Goal: Transaction & Acquisition: Purchase product/service

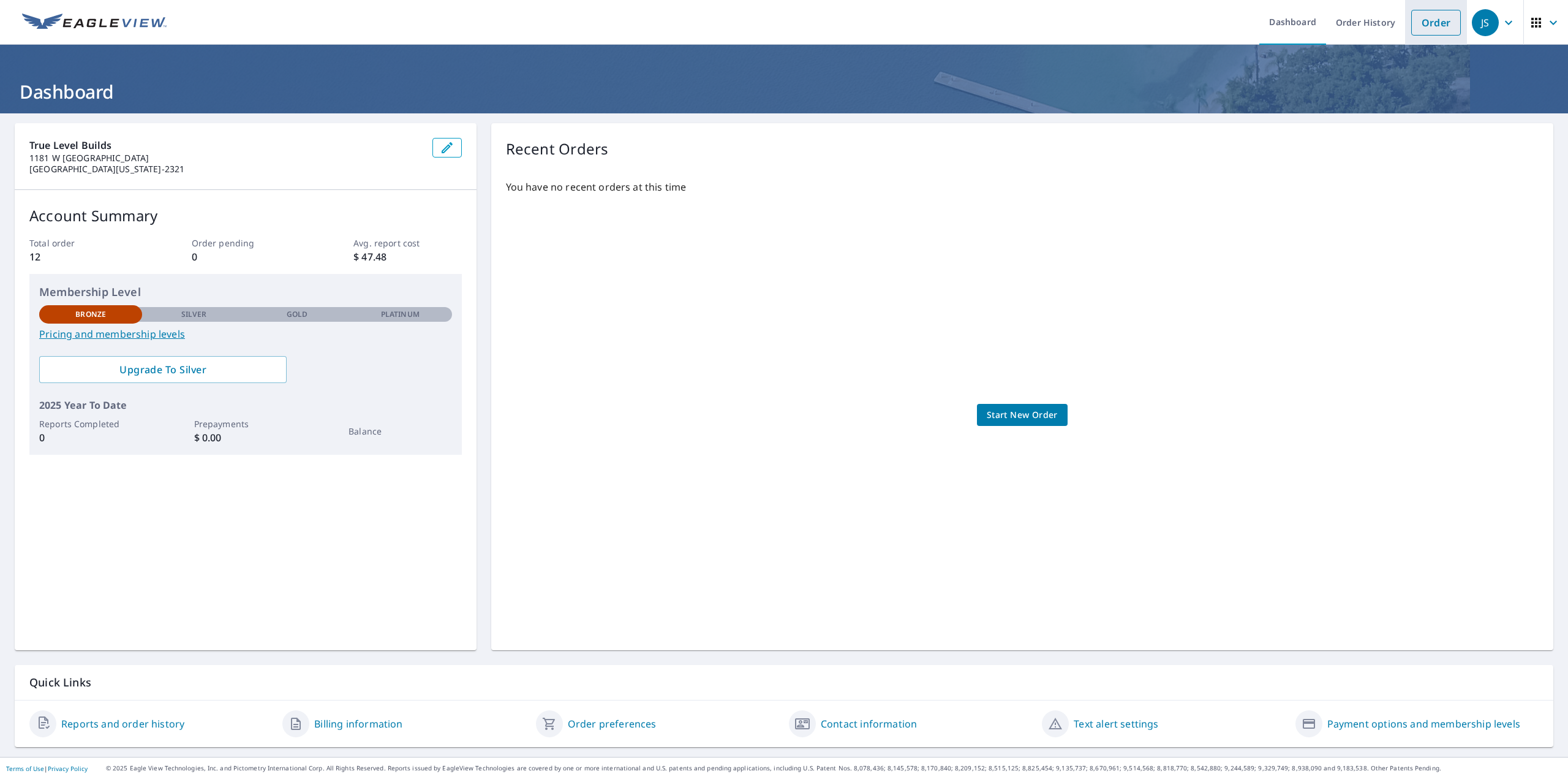
click at [1442, 25] on link "Order" at bounding box center [1436, 22] width 50 height 26
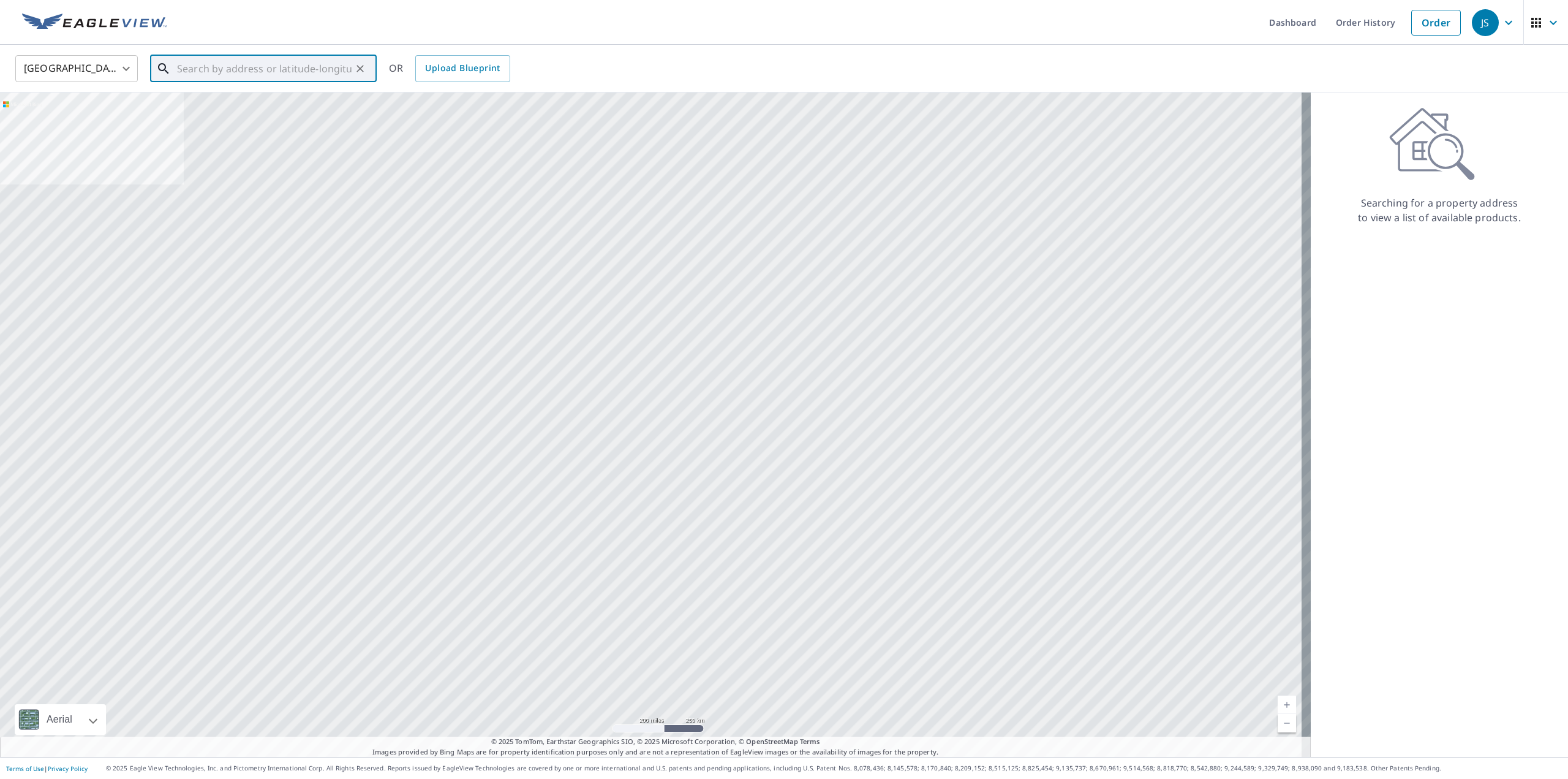
click at [226, 52] on input "text" at bounding box center [264, 69] width 175 height 34
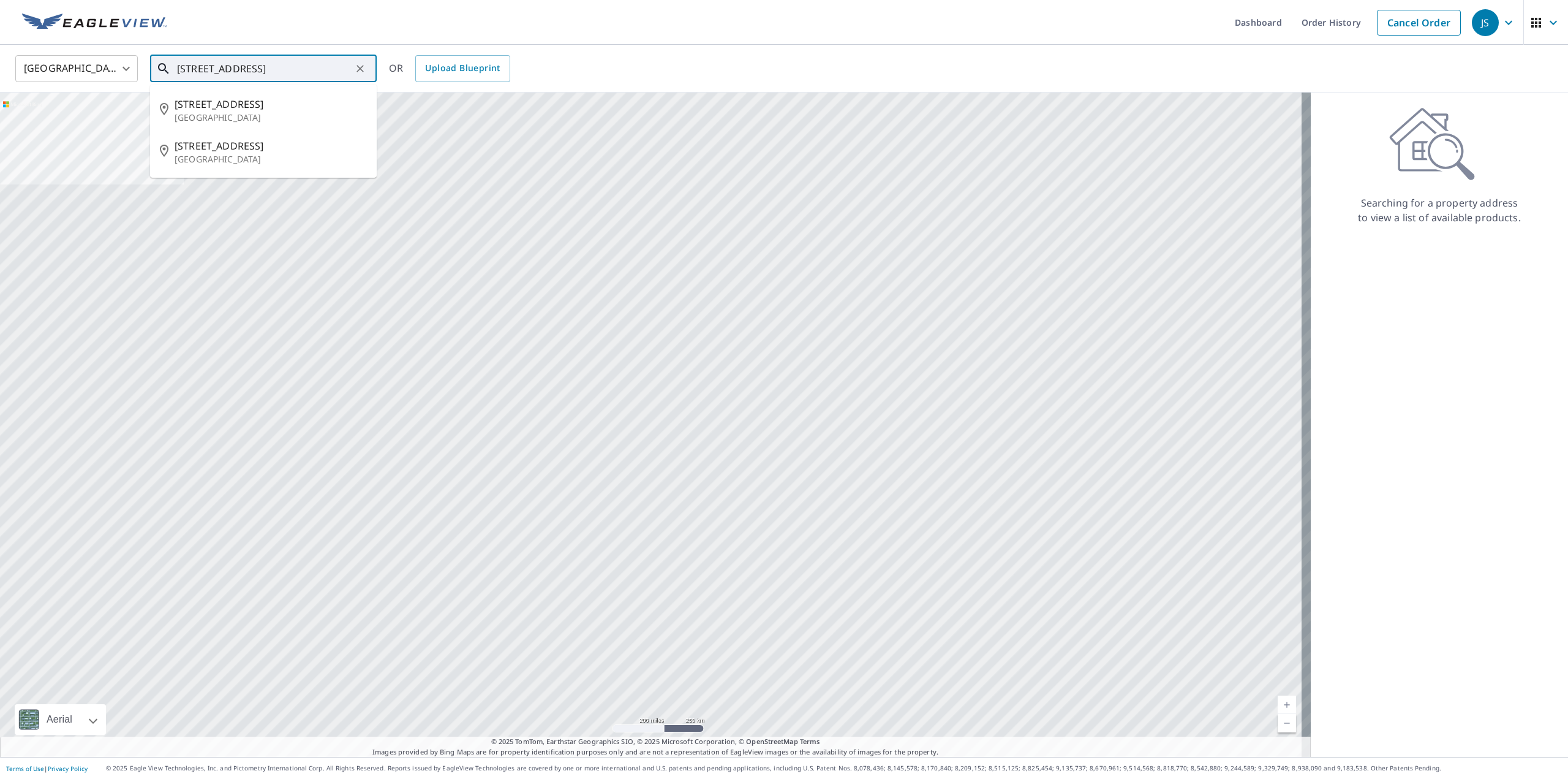
type input "[STREET_ADDRESS]"
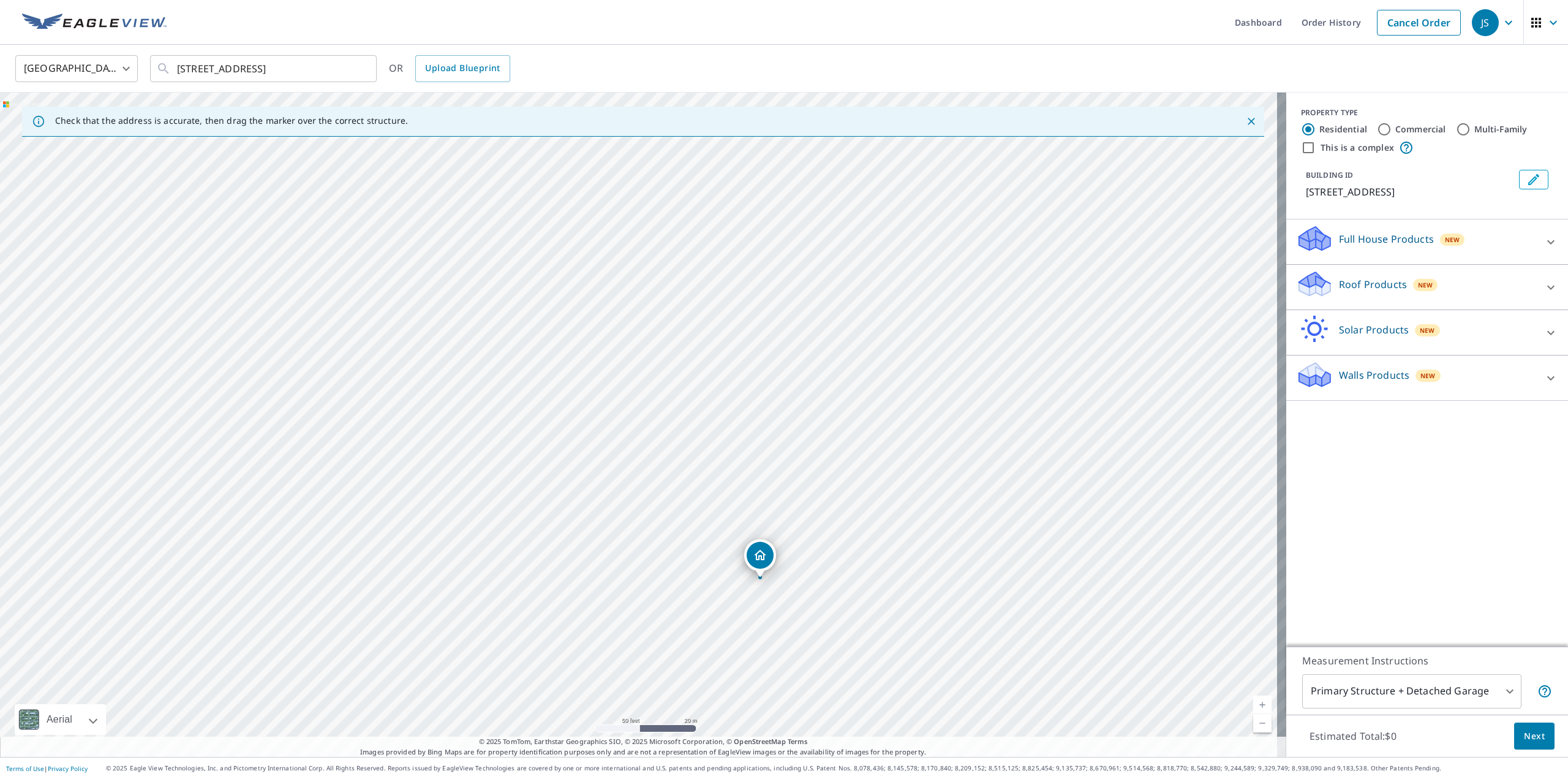
drag, startPoint x: 514, startPoint y: 330, endPoint x: 731, endPoint y: 633, distance: 372.7
click at [731, 633] on div "[STREET_ADDRESS]" at bounding box center [643, 424] width 1286 height 664
drag, startPoint x: 768, startPoint y: 384, endPoint x: 686, endPoint y: 617, distance: 247.0
click at [686, 617] on div "[STREET_ADDRESS]" at bounding box center [643, 424] width 1286 height 664
drag, startPoint x: 778, startPoint y: 445, endPoint x: 814, endPoint y: 284, distance: 165.0
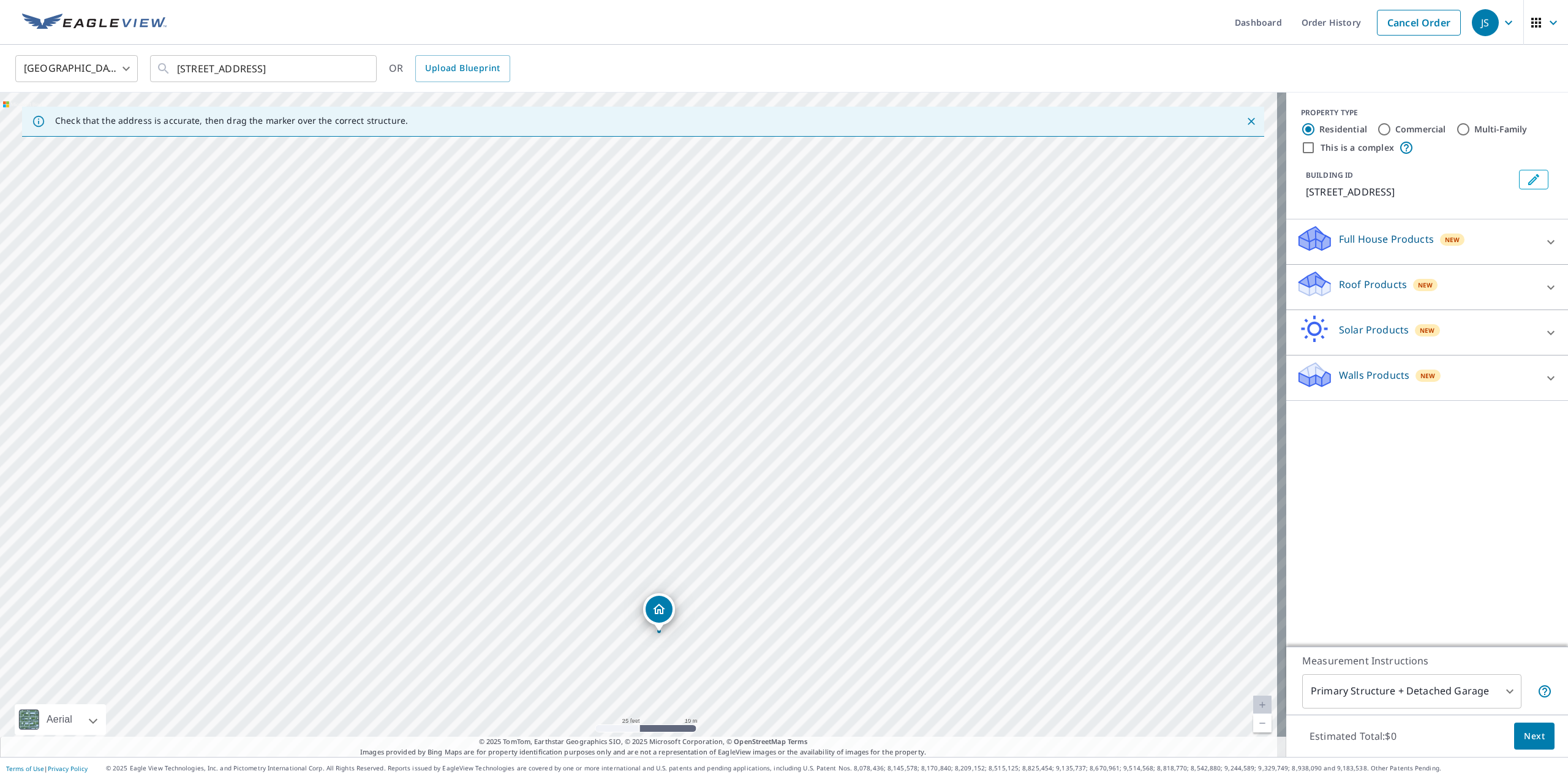
click at [814, 284] on div "[STREET_ADDRESS]" at bounding box center [643, 424] width 1286 height 664
drag, startPoint x: 744, startPoint y: 377, endPoint x: 818, endPoint y: 316, distance: 95.9
click at [818, 316] on div "[STREET_ADDRESS]" at bounding box center [643, 424] width 1286 height 664
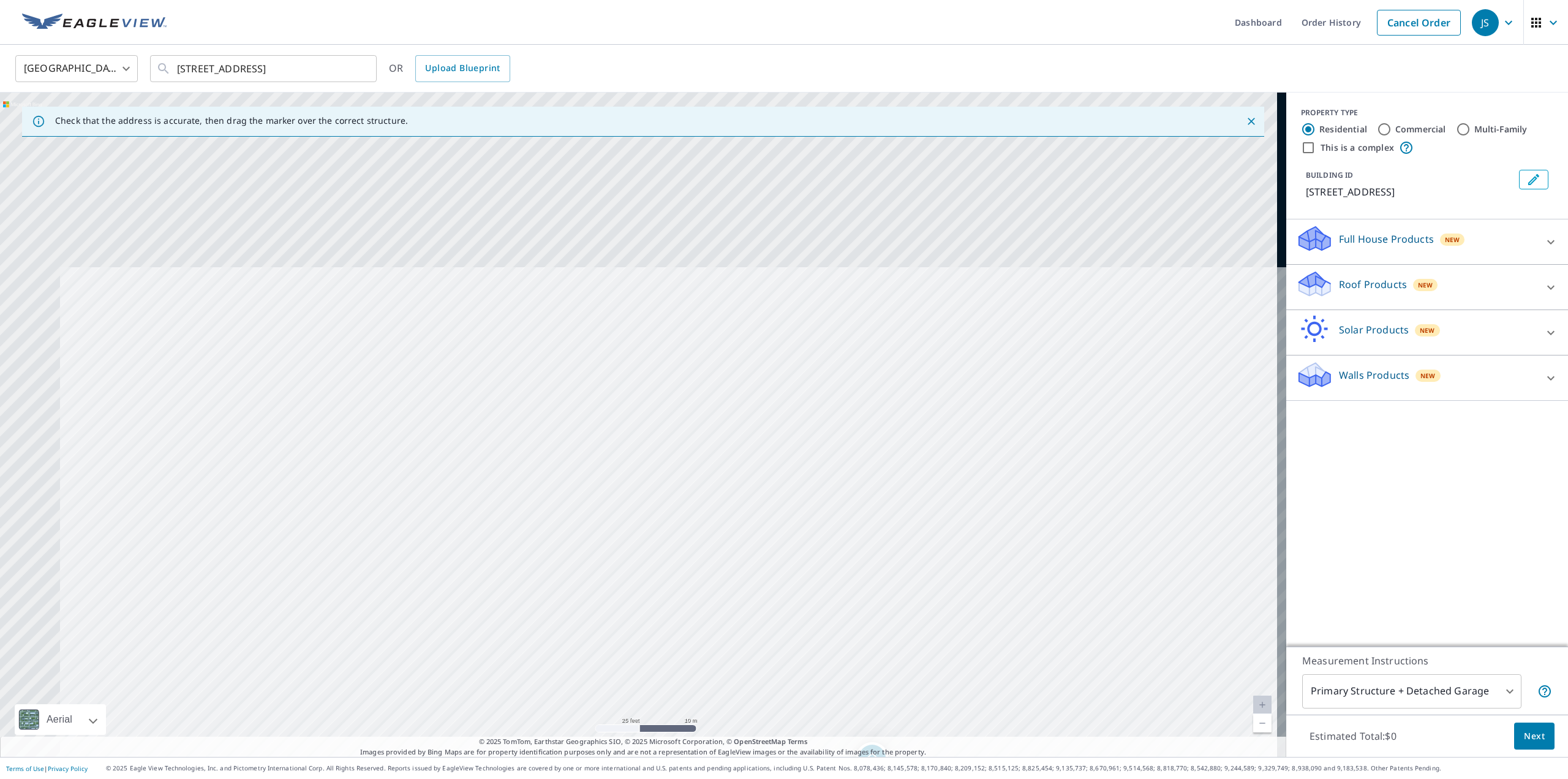
drag, startPoint x: 781, startPoint y: 365, endPoint x: 902, endPoint y: 601, distance: 265.2
click at [902, 601] on div "[STREET_ADDRESS]" at bounding box center [643, 424] width 1286 height 664
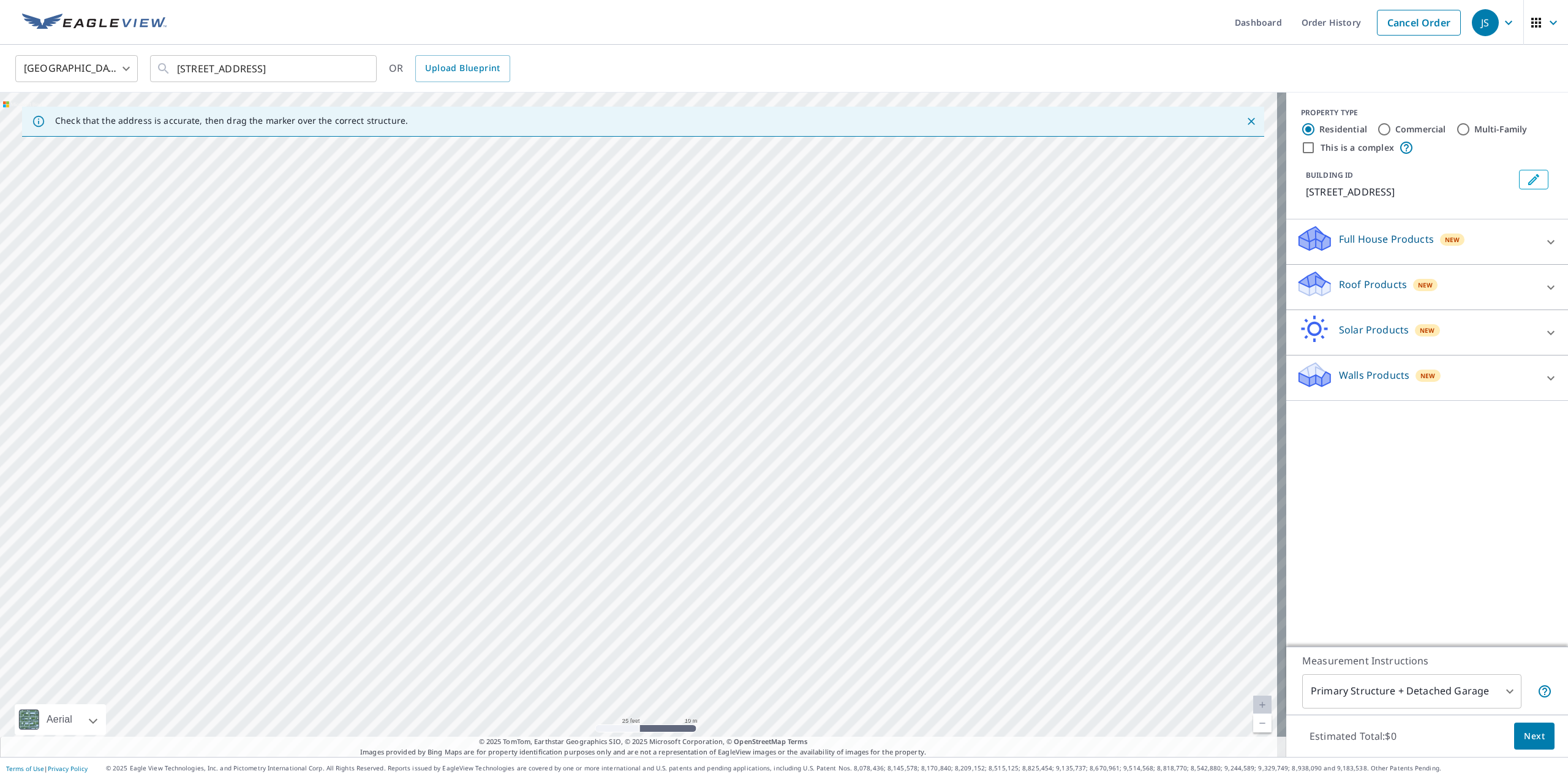
drag, startPoint x: 849, startPoint y: 478, endPoint x: 852, endPoint y: 538, distance: 60.1
click at [852, 538] on div "[STREET_ADDRESS]" at bounding box center [643, 424] width 1286 height 664
drag, startPoint x: 812, startPoint y: 374, endPoint x: 810, endPoint y: 533, distance: 159.0
click at [810, 533] on div "[STREET_ADDRESS]" at bounding box center [643, 424] width 1286 height 664
drag, startPoint x: 811, startPoint y: 554, endPoint x: 846, endPoint y: 335, distance: 221.8
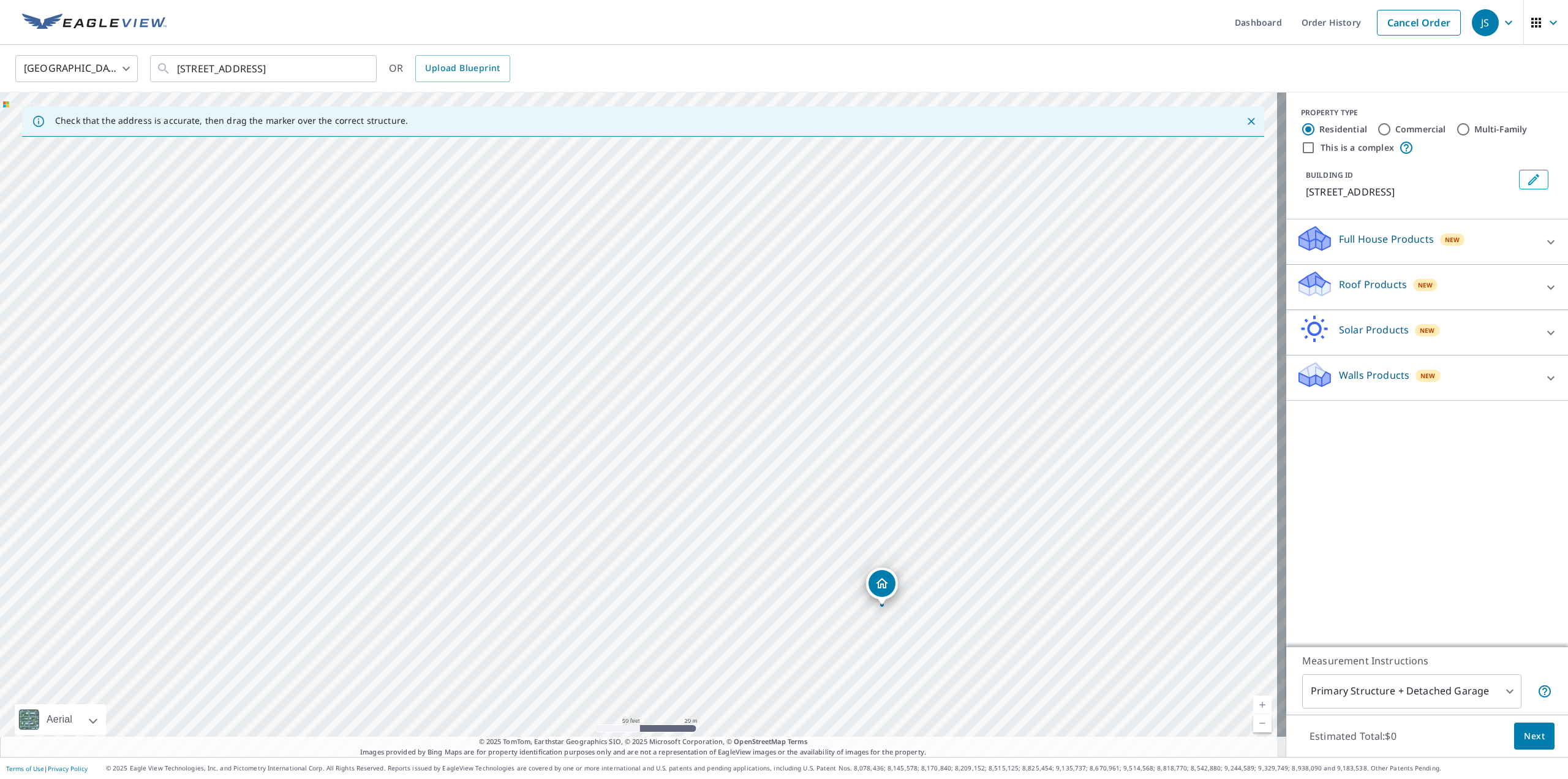
click at [846, 335] on div "[STREET_ADDRESS]" at bounding box center [643, 424] width 1286 height 664
drag, startPoint x: 846, startPoint y: 335, endPoint x: 799, endPoint y: 543, distance: 213.2
click at [799, 543] on div "[STREET_ADDRESS]" at bounding box center [643, 424] width 1286 height 664
click at [911, 384] on div "[STREET_ADDRESS]" at bounding box center [643, 424] width 1286 height 664
drag, startPoint x: 911, startPoint y: 384, endPoint x: 871, endPoint y: 548, distance: 168.8
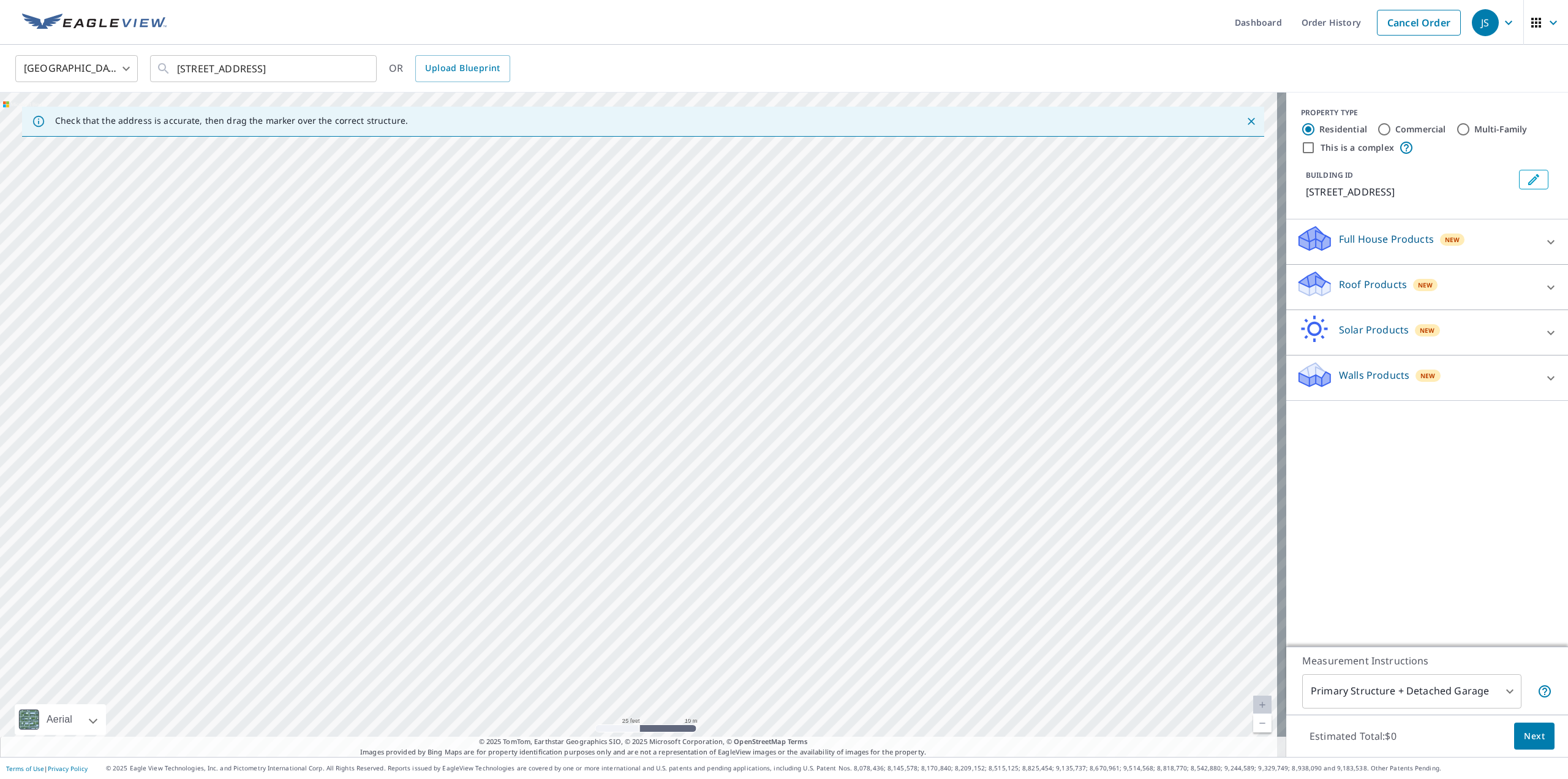
click at [871, 548] on div "[STREET_ADDRESS]" at bounding box center [643, 424] width 1286 height 664
drag, startPoint x: 852, startPoint y: 404, endPoint x: 754, endPoint y: 502, distance: 138.6
click at [754, 502] on div "[STREET_ADDRESS]" at bounding box center [643, 424] width 1286 height 664
click at [663, 469] on div "[STREET_ADDRESS]" at bounding box center [643, 424] width 1286 height 664
drag, startPoint x: 564, startPoint y: 515, endPoint x: 998, endPoint y: 433, distance: 441.7
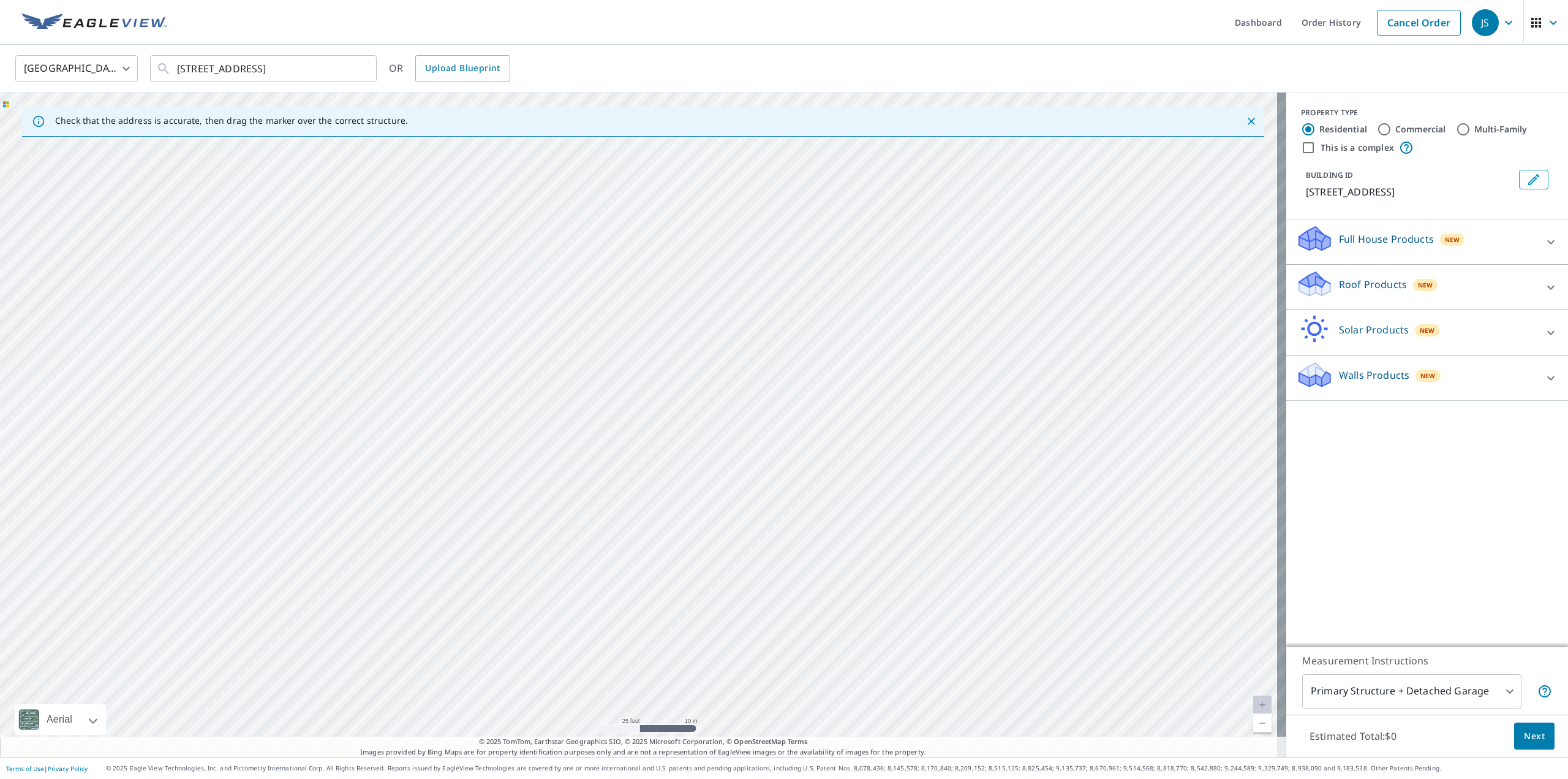
click at [998, 433] on div "[STREET_ADDRESS]" at bounding box center [643, 424] width 1286 height 664
drag, startPoint x: 794, startPoint y: 557, endPoint x: 1099, endPoint y: 129, distance: 525.6
click at [1099, 129] on div "Check that the address is accurate, then drag the marker over the correct struc…" at bounding box center [643, 424] width 1286 height 664
drag, startPoint x: 704, startPoint y: 344, endPoint x: 1081, endPoint y: 242, distance: 390.6
click at [1081, 242] on div "[STREET_ADDRESS]" at bounding box center [643, 424] width 1286 height 664
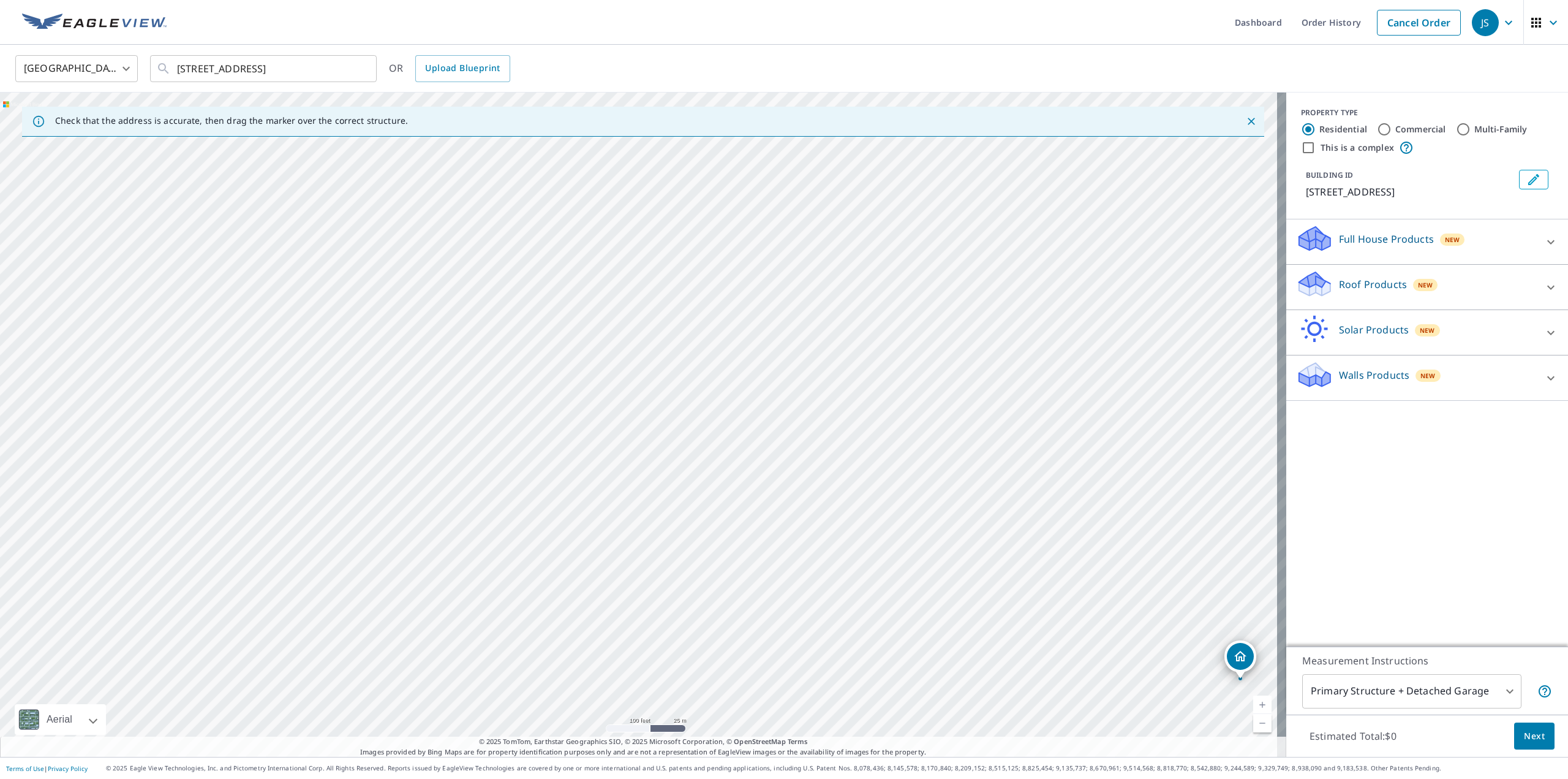
drag, startPoint x: 843, startPoint y: 342, endPoint x: 1012, endPoint y: 561, distance: 276.6
click at [1012, 561] on div "[STREET_ADDRESS]" at bounding box center [643, 424] width 1286 height 664
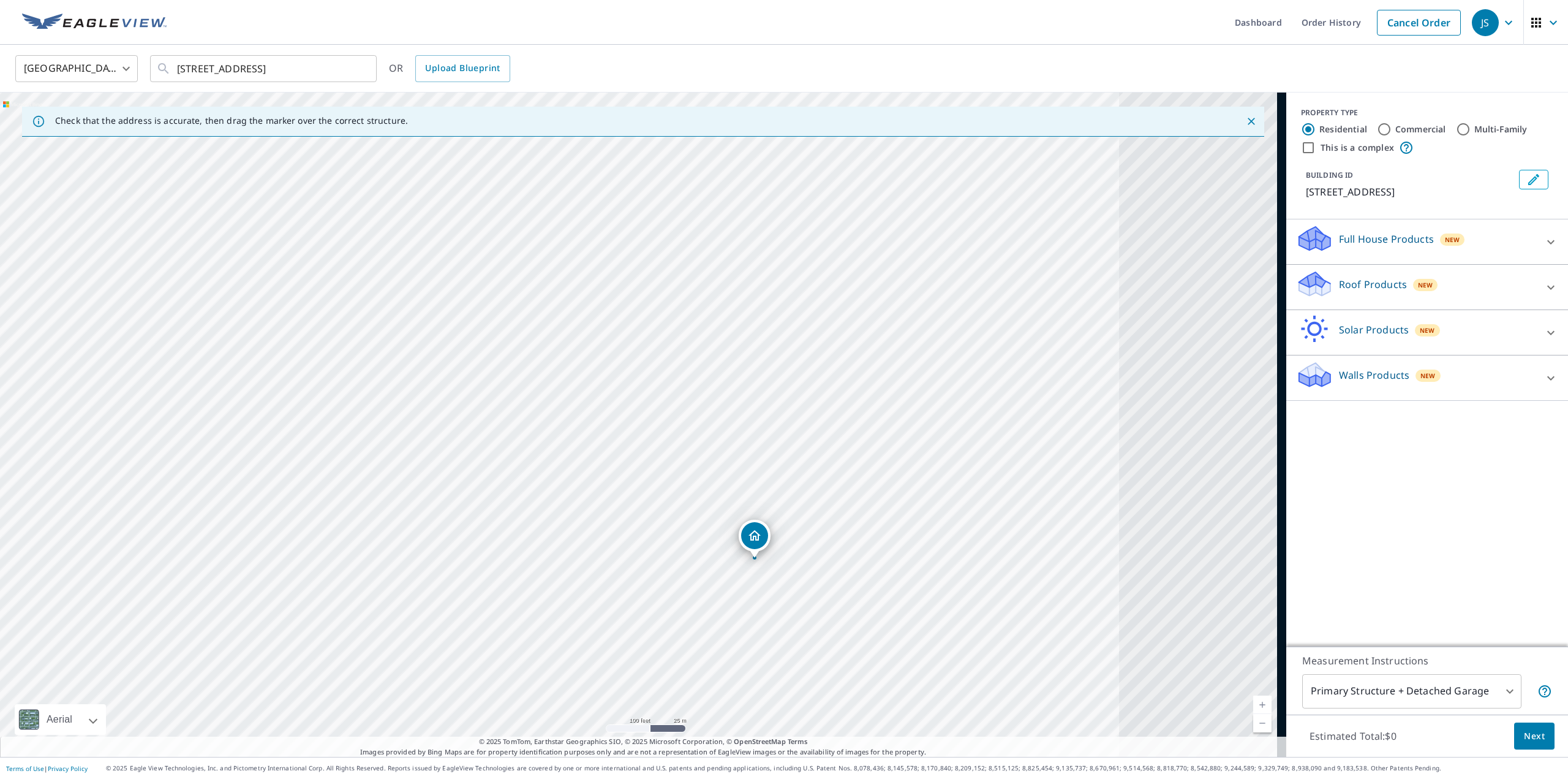
drag, startPoint x: 1133, startPoint y: 555, endPoint x: 647, endPoint y: 434, distance: 500.8
click at [647, 434] on div "[STREET_ADDRESS]" at bounding box center [643, 424] width 1286 height 664
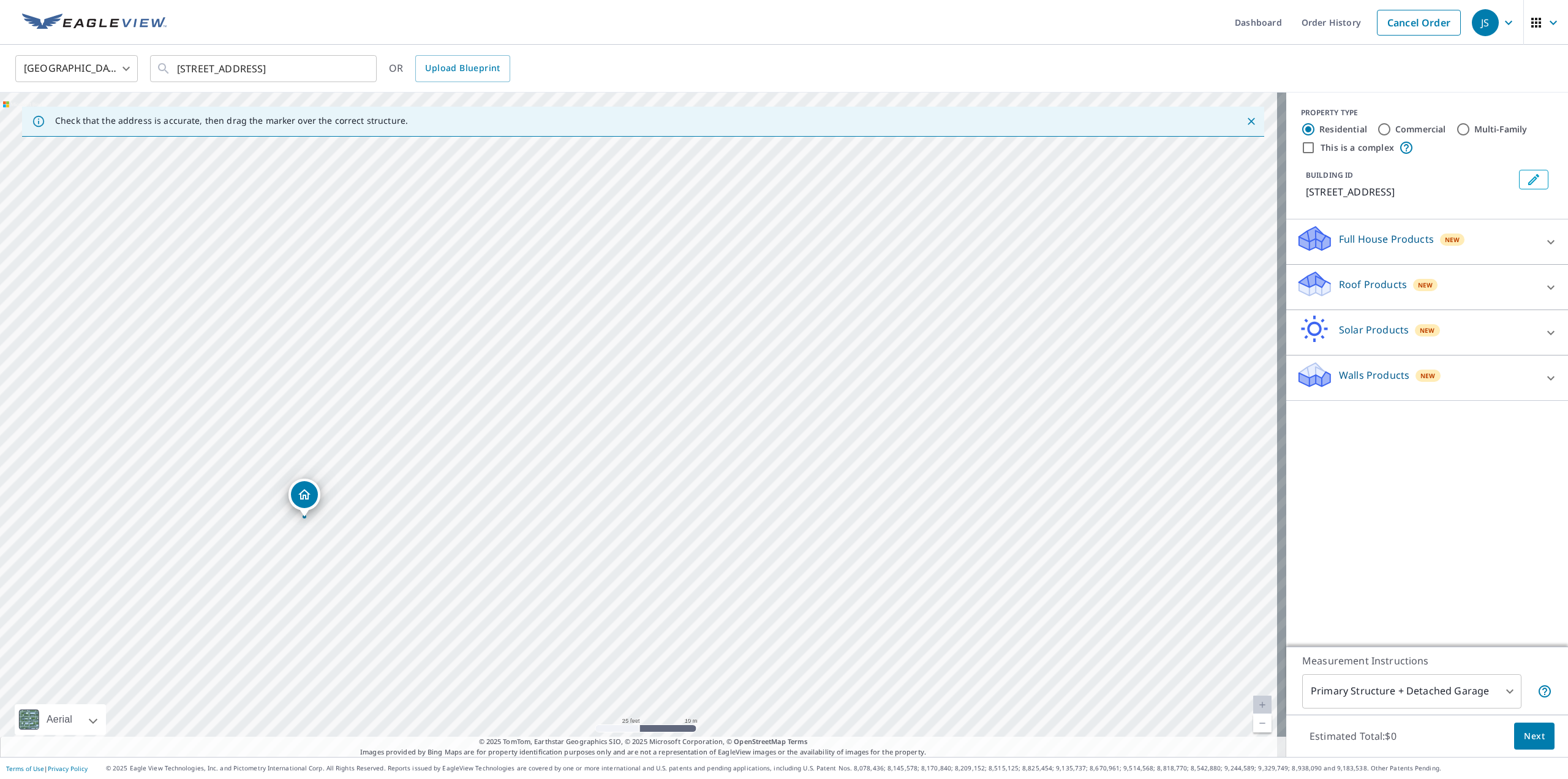
drag, startPoint x: 965, startPoint y: 509, endPoint x: 666, endPoint y: 208, distance: 424.3
click at [666, 208] on div "[STREET_ADDRESS]" at bounding box center [643, 424] width 1286 height 664
drag, startPoint x: 908, startPoint y: 344, endPoint x: 958, endPoint y: 327, distance: 52.8
click at [958, 327] on div "[STREET_ADDRESS]" at bounding box center [643, 424] width 1286 height 664
drag, startPoint x: 650, startPoint y: 440, endPoint x: 406, endPoint y: 616, distance: 300.9
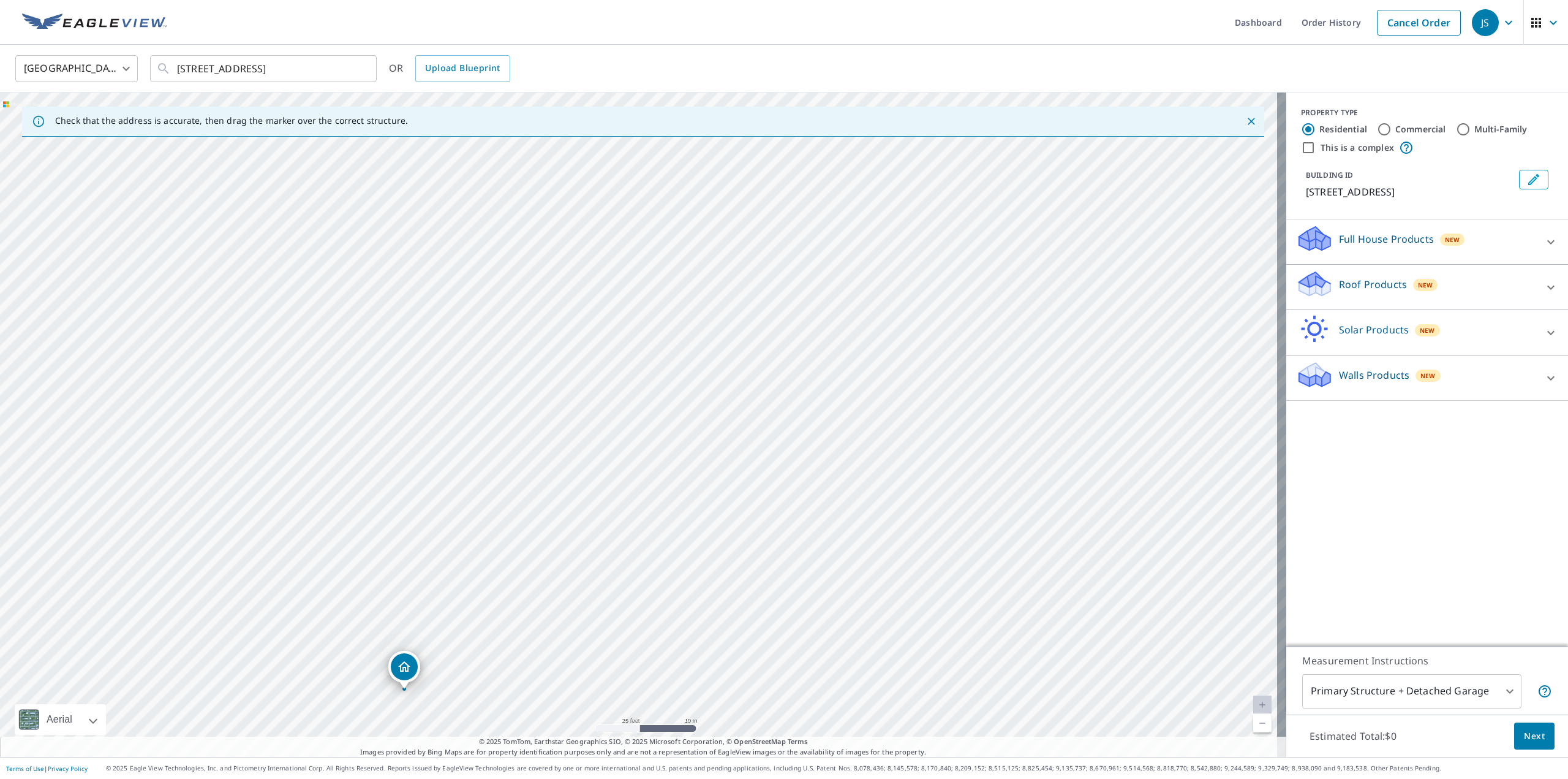
drag, startPoint x: 848, startPoint y: 576, endPoint x: 860, endPoint y: 559, distance: 20.8
click at [860, 559] on div "[STREET_ADDRESS]" at bounding box center [643, 424] width 1286 height 664
